Goal: Transaction & Acquisition: Book appointment/travel/reservation

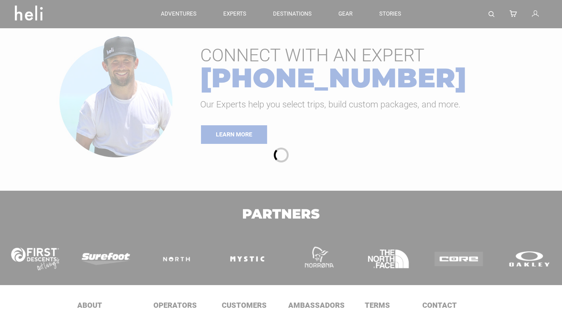
type input "Cat Skiing"
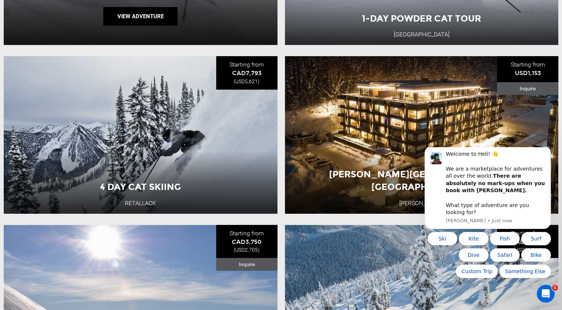
scroll to position [241, 0]
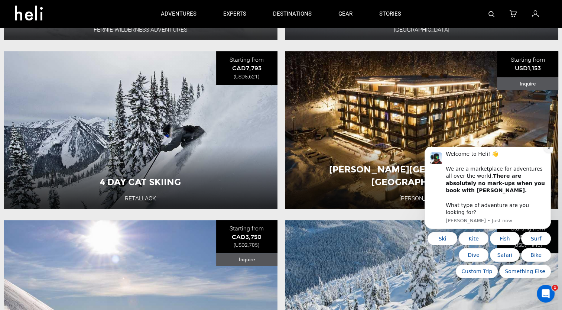
click at [547, 150] on icon "Dismiss notification" at bounding box center [549, 148] width 4 height 4
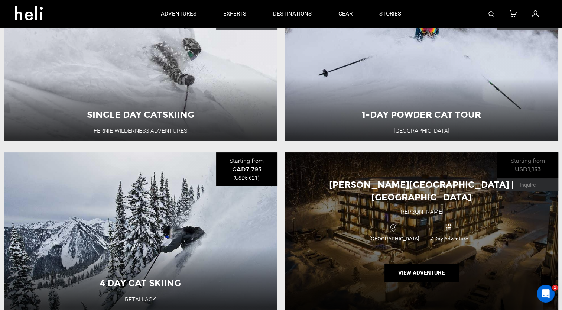
scroll to position [0, 0]
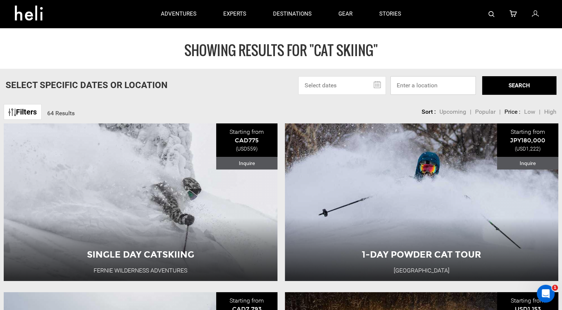
click at [423, 83] on input at bounding box center [433, 85] width 85 height 19
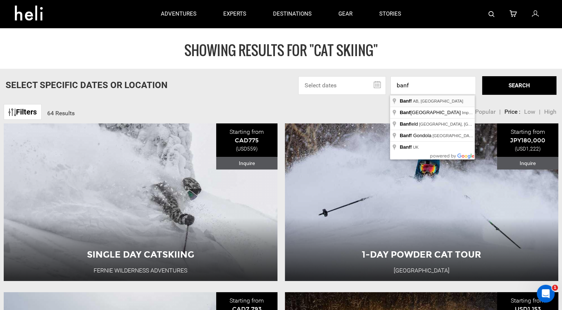
type input "Banff, [GEOGRAPHIC_DATA], [GEOGRAPHIC_DATA]"
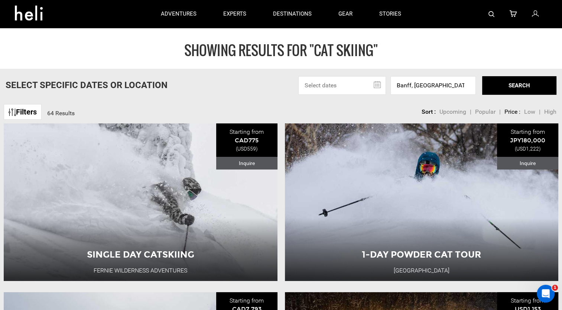
click at [510, 78] on button "SEARCH" at bounding box center [519, 85] width 74 height 19
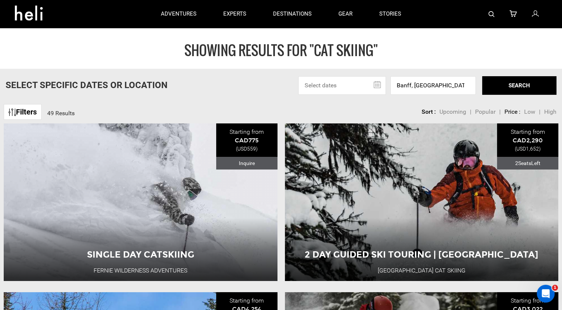
scroll to position [92, 0]
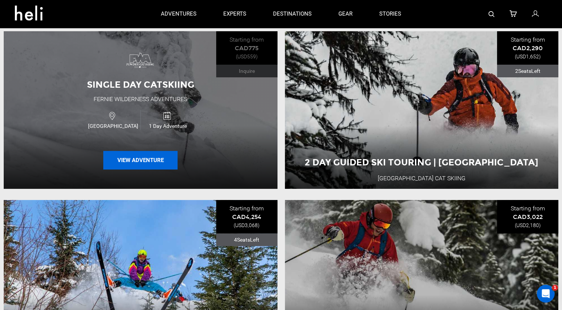
click at [153, 160] on button "View Adventure" at bounding box center [140, 160] width 74 height 19
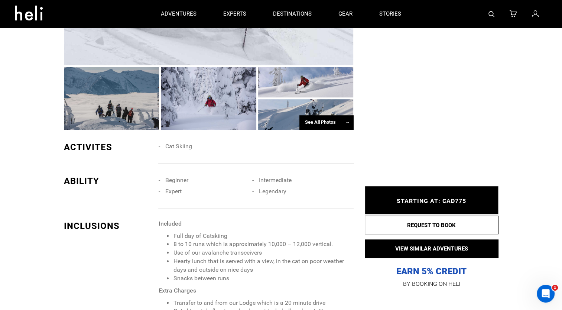
scroll to position [506, 0]
click at [335, 123] on div "See All Photos →" at bounding box center [327, 123] width 54 height 14
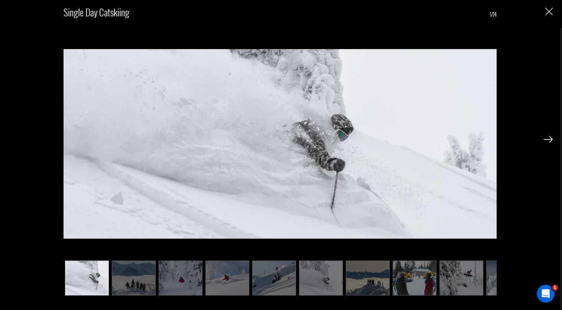
click at [552, 139] on img at bounding box center [548, 139] width 9 height 7
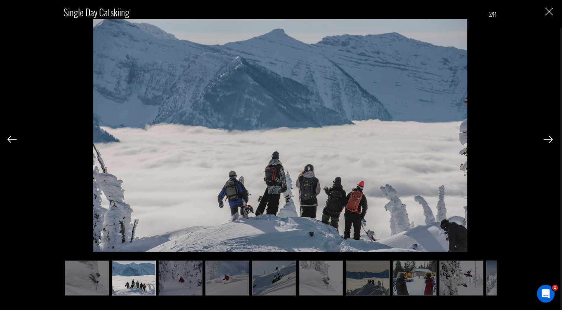
click at [552, 139] on img at bounding box center [548, 139] width 9 height 7
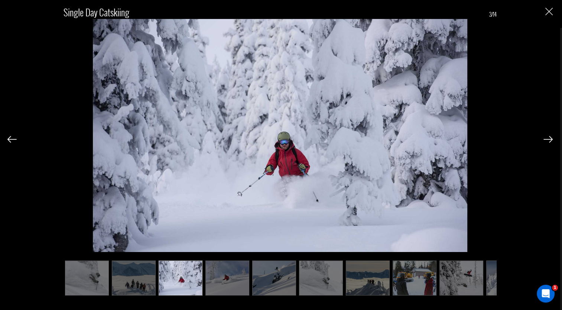
click at [552, 139] on img at bounding box center [548, 139] width 9 height 7
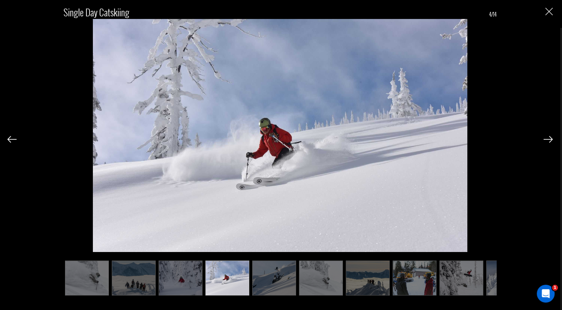
click at [552, 139] on img at bounding box center [548, 139] width 9 height 7
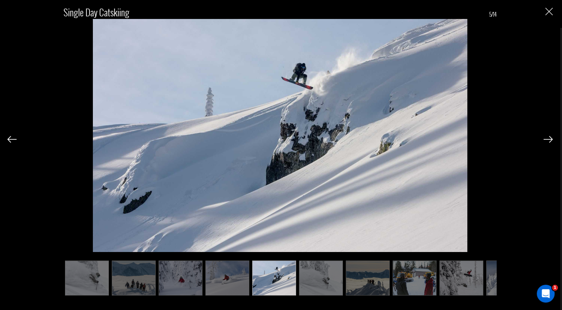
click at [552, 139] on img at bounding box center [548, 139] width 9 height 7
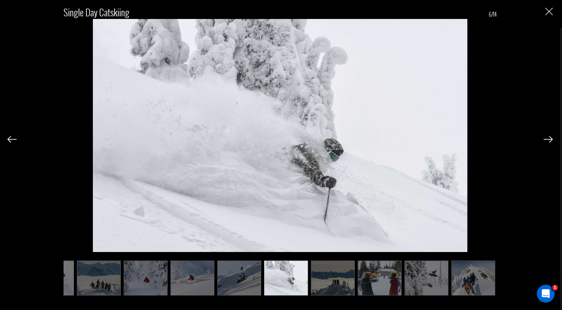
click at [552, 139] on img at bounding box center [548, 139] width 9 height 7
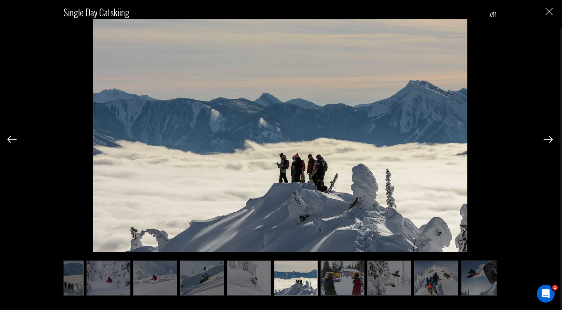
click at [552, 139] on img at bounding box center [548, 139] width 9 height 7
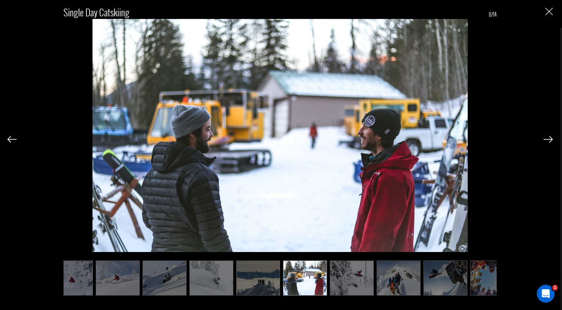
click at [552, 139] on img at bounding box center [548, 139] width 9 height 7
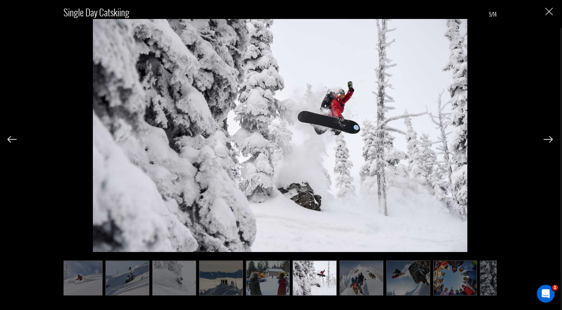
click at [552, 139] on img at bounding box center [548, 139] width 9 height 7
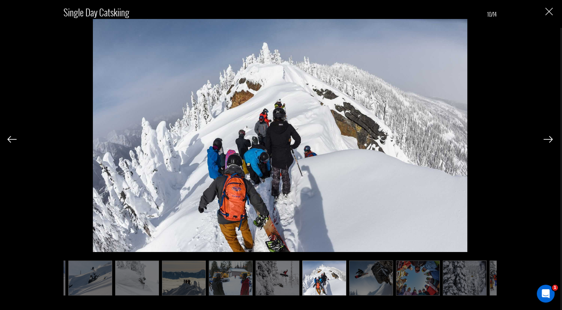
click at [552, 139] on img at bounding box center [548, 139] width 9 height 7
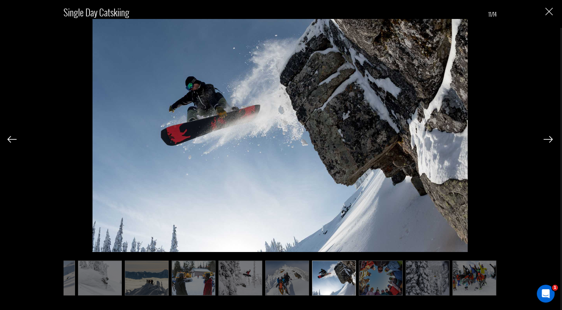
click at [552, 139] on img at bounding box center [548, 139] width 9 height 7
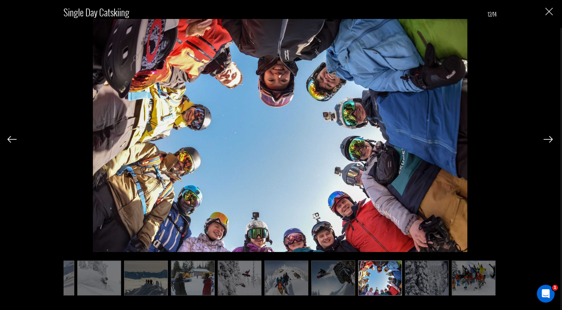
click at [552, 139] on img at bounding box center [548, 139] width 9 height 7
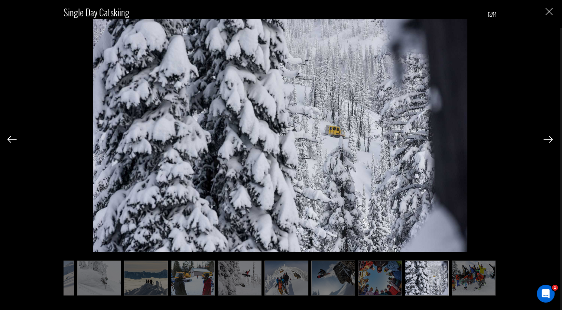
click at [552, 139] on img at bounding box center [548, 139] width 9 height 7
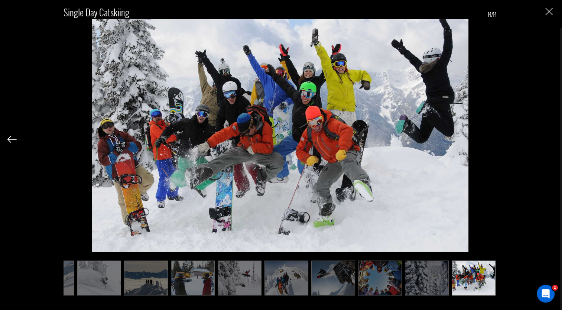
click at [552, 139] on div "Single Day Catskiing 14/14" at bounding box center [280, 147] width 546 height 294
click at [547, 14] on img "Close" at bounding box center [549, 11] width 7 height 7
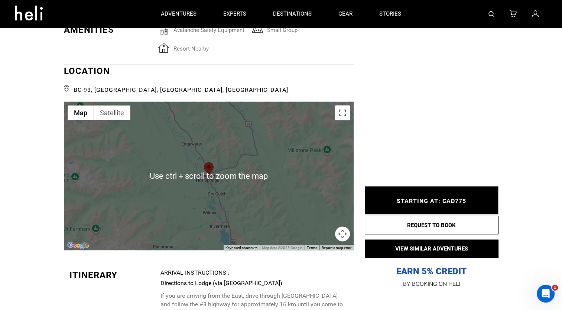
scroll to position [1113, 0]
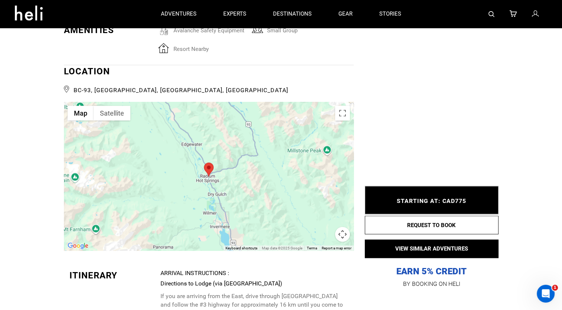
click at [342, 234] on button "Map camera controls" at bounding box center [342, 234] width 15 height 15
click at [327, 246] on div "Report a map error" at bounding box center [337, 248] width 34 height 5
click at [322, 233] on button "Zoom out" at bounding box center [324, 234] width 15 height 15
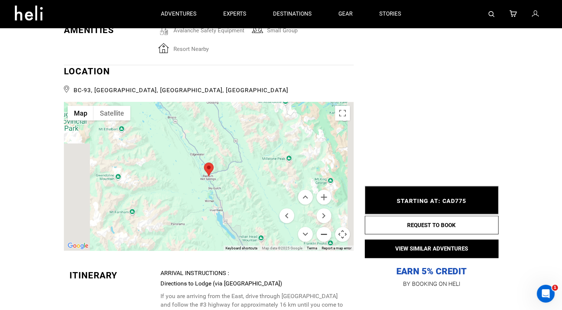
click at [322, 233] on button "Zoom out" at bounding box center [324, 234] width 15 height 15
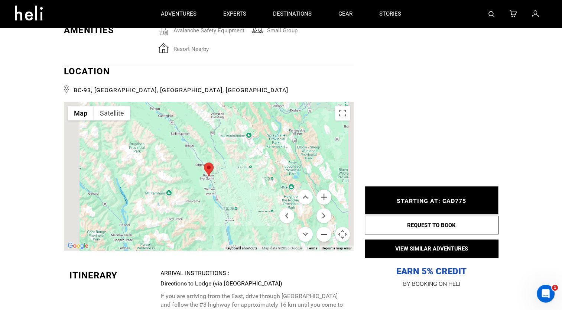
click at [322, 233] on button "Zoom out" at bounding box center [324, 234] width 15 height 15
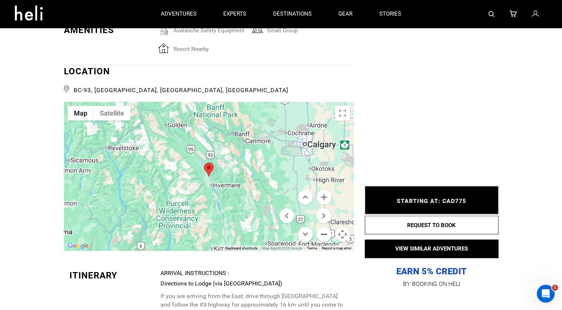
click at [322, 233] on button "Zoom out" at bounding box center [324, 234] width 15 height 15
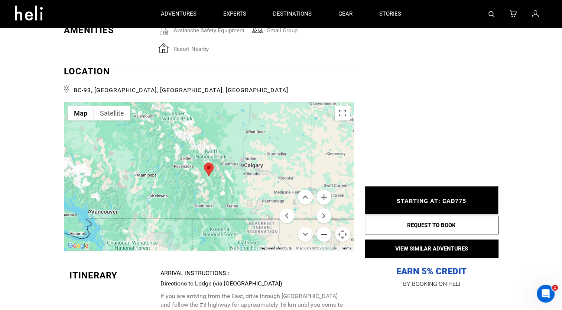
click at [322, 233] on button "Zoom out" at bounding box center [324, 234] width 15 height 15
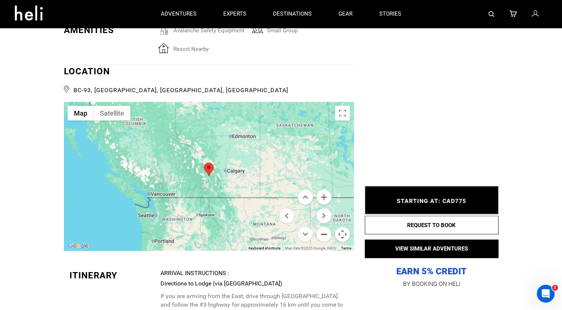
click at [322, 233] on button "Zoom out" at bounding box center [324, 234] width 15 height 15
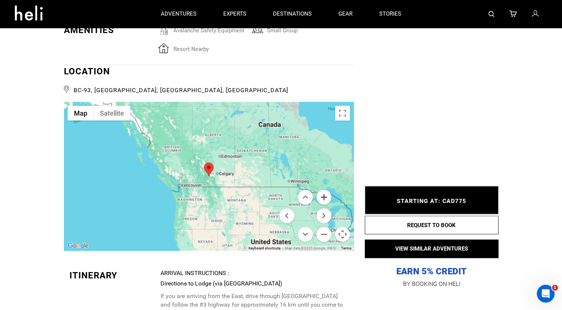
click at [324, 197] on button "Zoom in" at bounding box center [324, 197] width 15 height 15
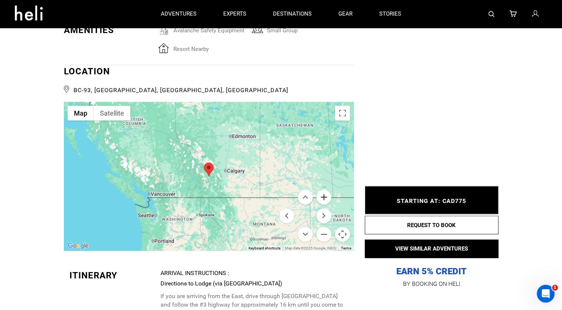
click at [324, 197] on button "Zoom in" at bounding box center [324, 197] width 15 height 15
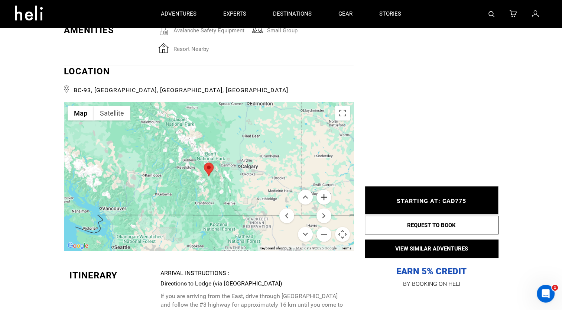
click at [324, 197] on button "Zoom in" at bounding box center [324, 197] width 15 height 15
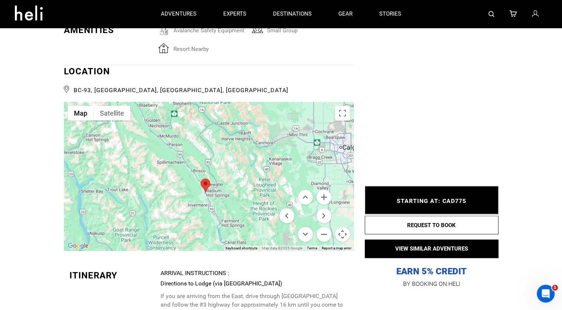
drag, startPoint x: 214, startPoint y: 161, endPoint x: 213, endPoint y: 190, distance: 28.6
click at [213, 190] on div at bounding box center [209, 176] width 290 height 149
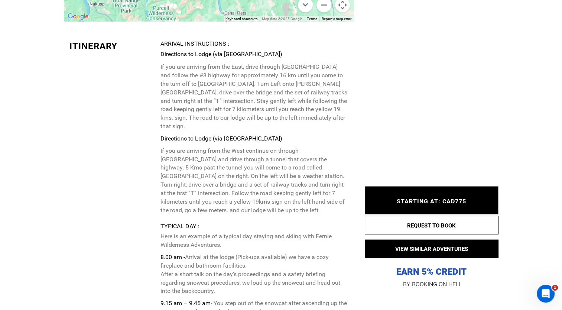
scroll to position [1362, 0]
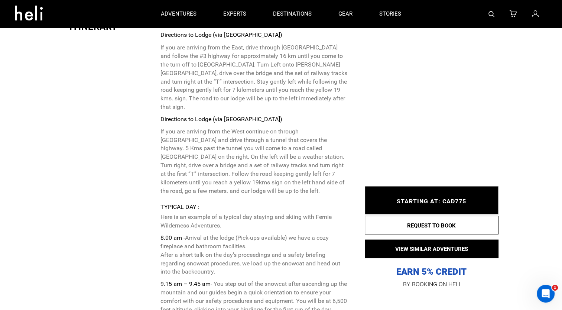
click at [452, 197] on div "STARTING AT: CAD775 STARTING AT: CAD775" at bounding box center [432, 200] width 134 height 28
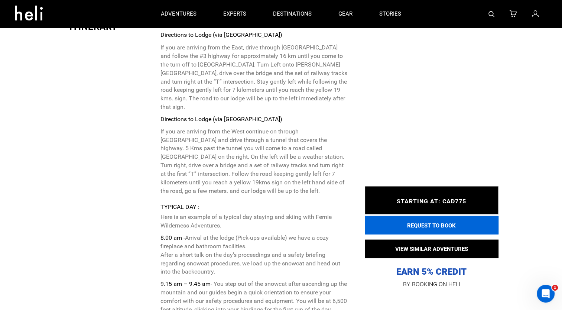
click at [424, 232] on button "REQUEST TO BOOK" at bounding box center [432, 225] width 134 height 19
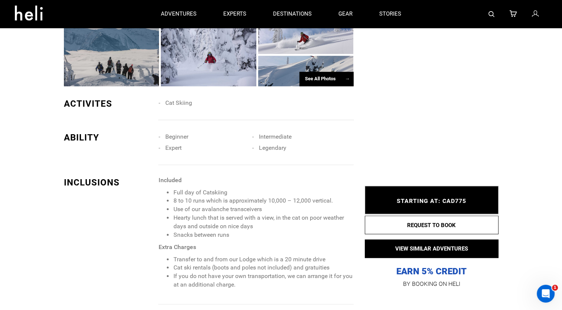
scroll to position [550, 0]
